Goal: Navigation & Orientation: Find specific page/section

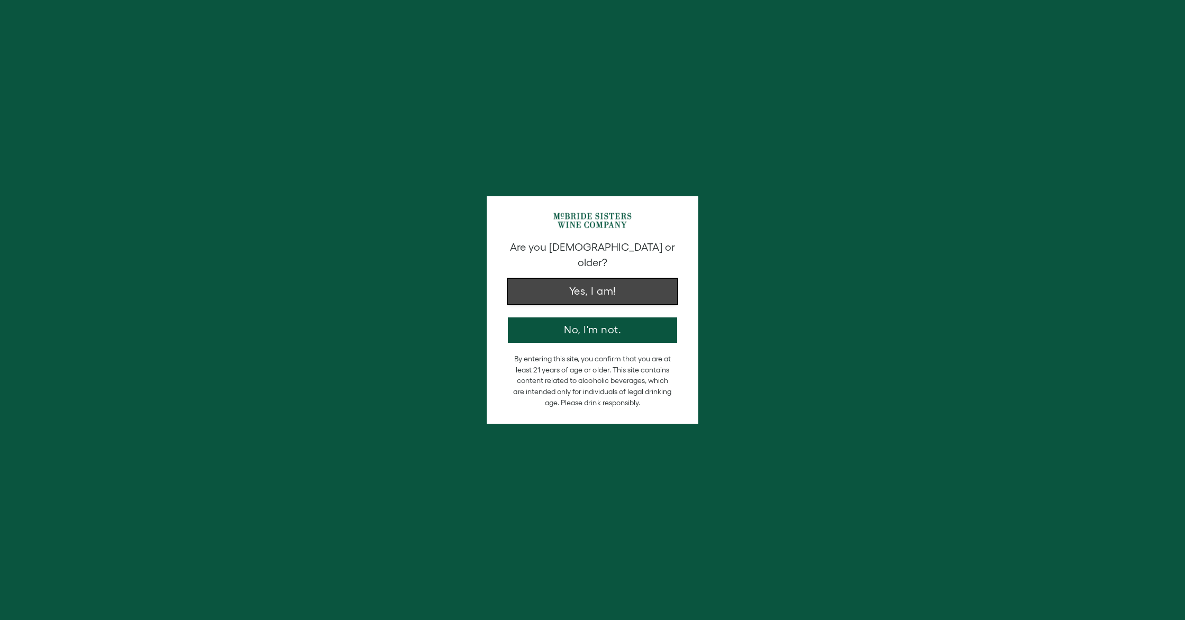
click at [618, 279] on button "Yes, I am!" at bounding box center [592, 291] width 169 height 25
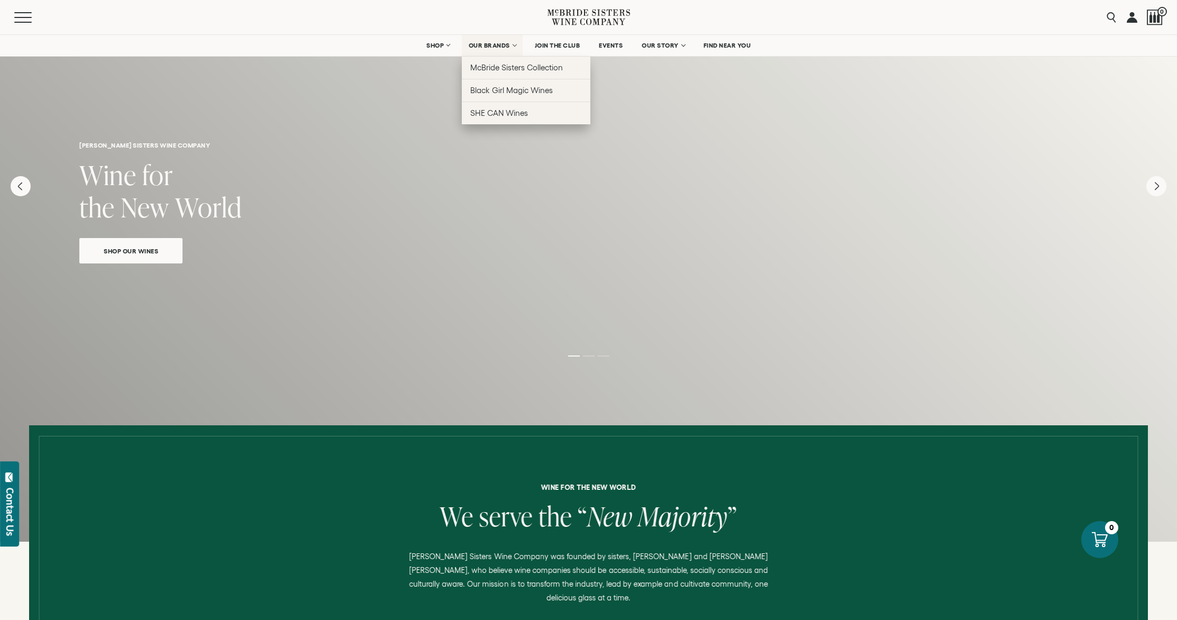
click at [493, 50] on link "OUR BRANDS" at bounding box center [492, 45] width 61 height 21
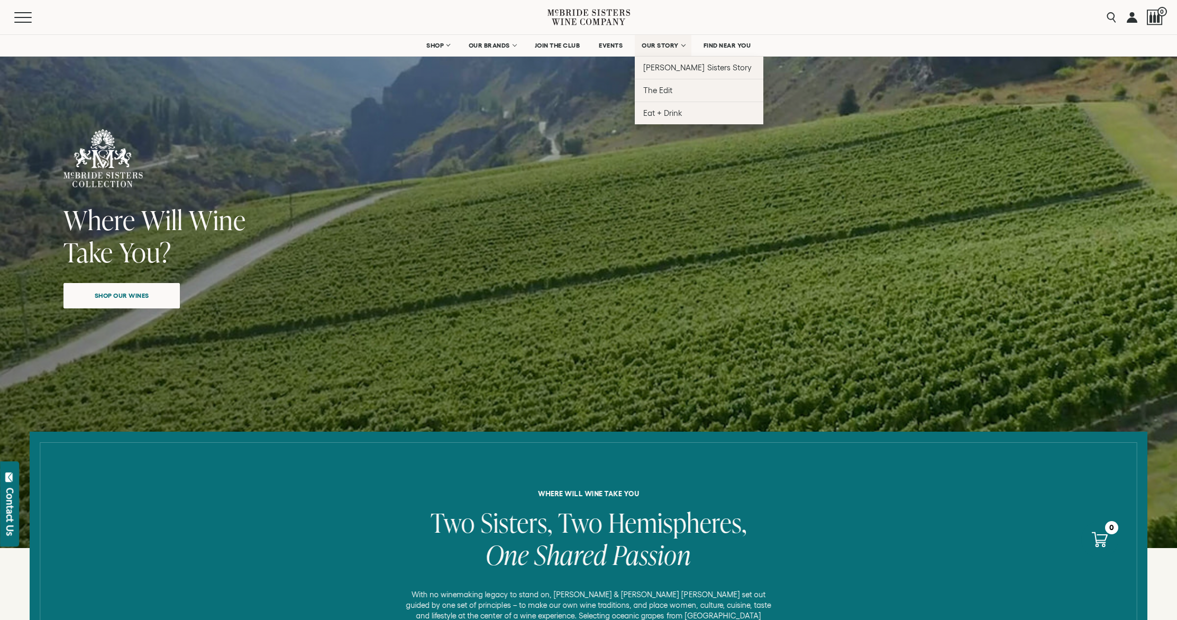
click at [664, 47] on span "OUR STORY" at bounding box center [660, 45] width 37 height 7
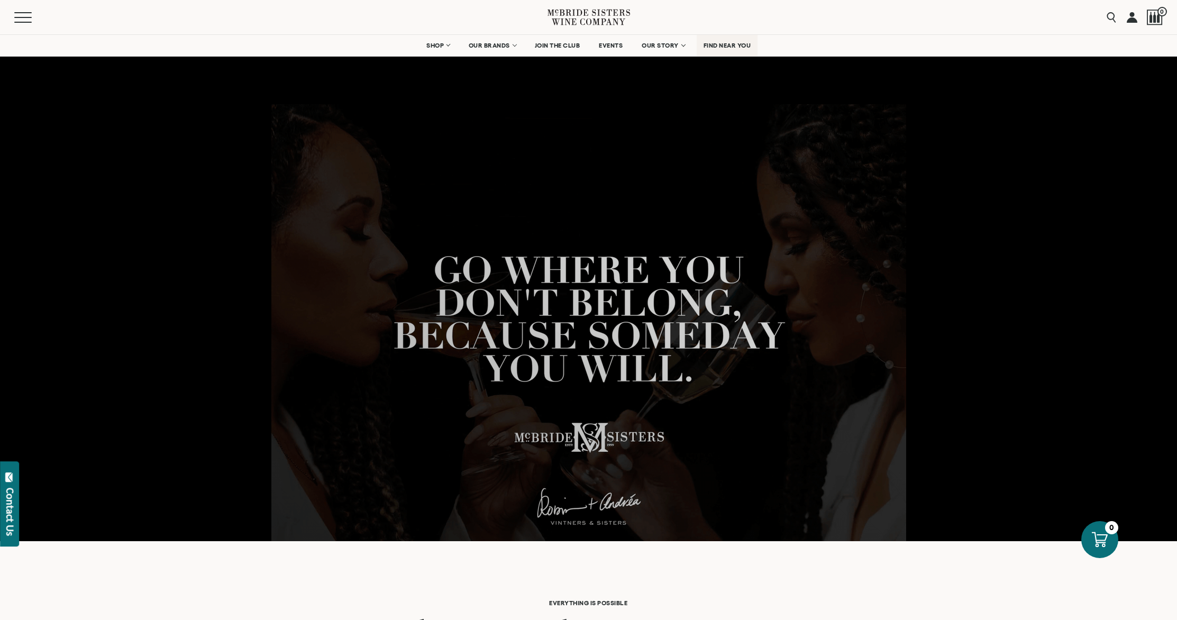
click at [738, 50] on link "FIND NEAR YOU" at bounding box center [727, 45] width 61 height 21
click at [615, 40] on link "EVENTS" at bounding box center [611, 45] width 38 height 21
